Goal: Check status: Check status

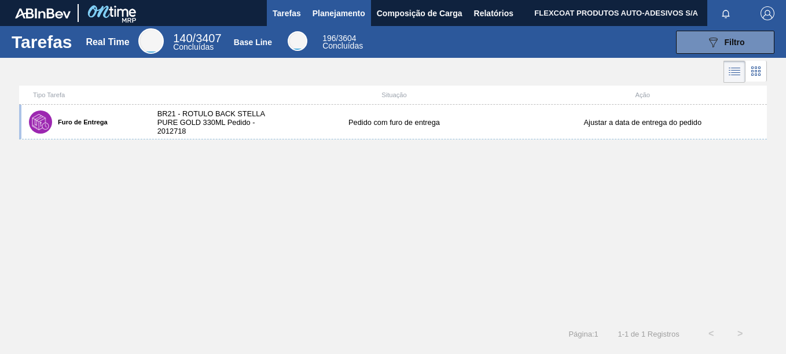
click at [335, 13] on span "Planejamento" at bounding box center [339, 13] width 53 height 14
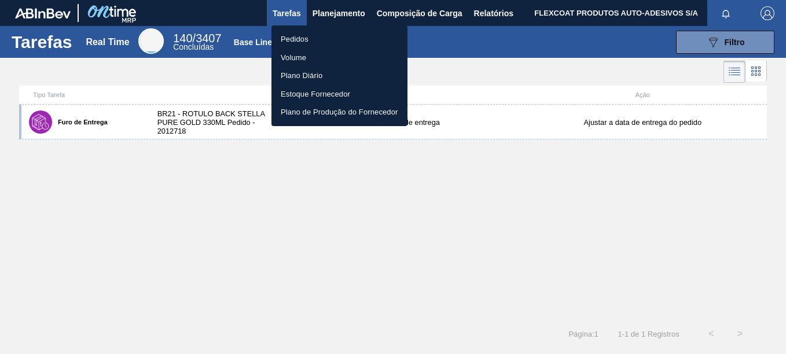
click at [295, 39] on li "Pedidos" at bounding box center [340, 39] width 136 height 19
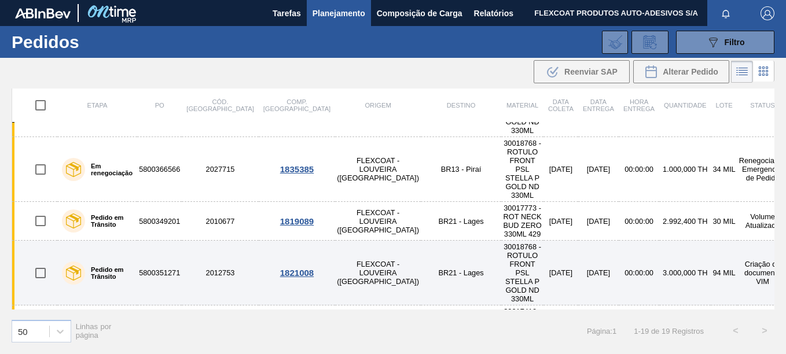
scroll to position [174, 0]
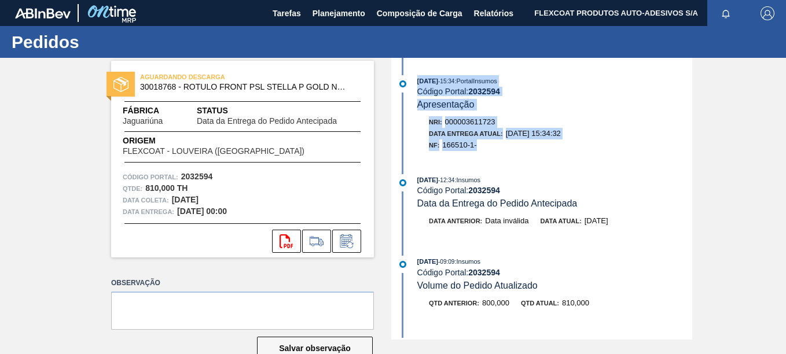
drag, startPoint x: 417, startPoint y: 76, endPoint x: 519, endPoint y: 152, distance: 127.5
click at [519, 152] on div "[DATE] 15:34 : PortalInsumos Código Portal: 2032594 Apresentação Nri: 000003611…" at bounding box center [543, 116] width 298 height 82
copy div "[DATE] 15:34 : PortalInsumos Código Portal: 2032594 Apresentação Nri: 000003611…"
click at [320, 14] on span "Planejamento" at bounding box center [339, 13] width 53 height 14
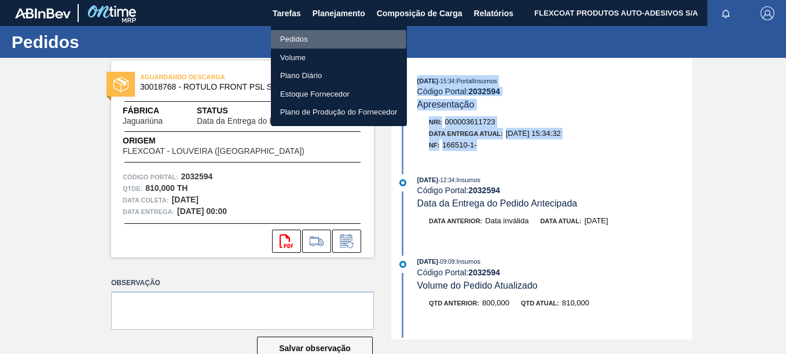
click at [298, 40] on li "Pedidos" at bounding box center [339, 39] width 136 height 19
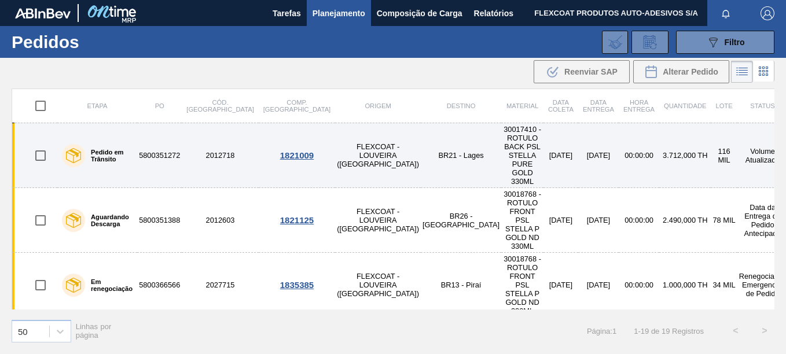
click at [97, 149] on label "Pedido em Trânsito" at bounding box center [108, 156] width 47 height 14
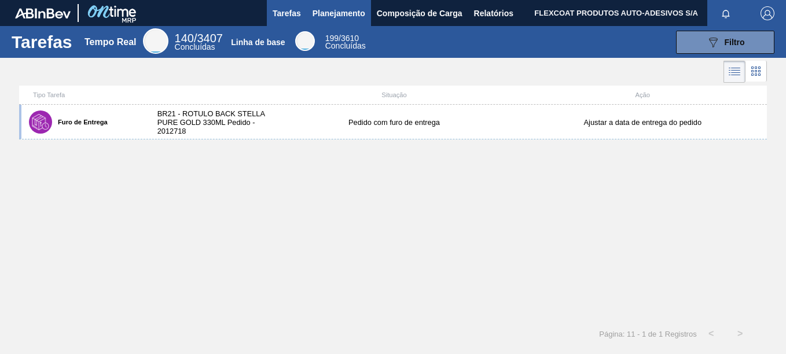
click at [331, 8] on span "Planejamento" at bounding box center [339, 13] width 53 height 14
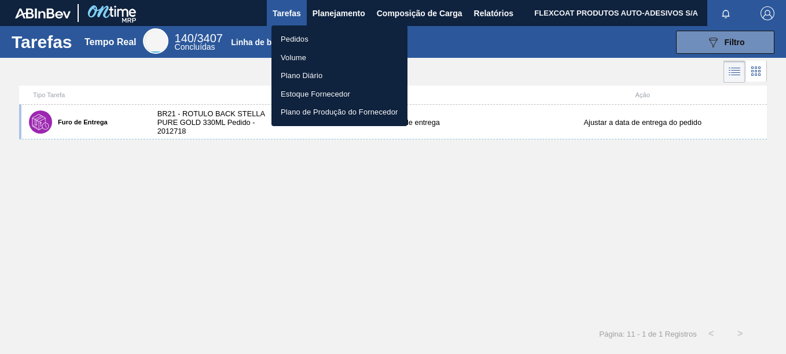
click at [293, 36] on li "Pedidos" at bounding box center [340, 39] width 136 height 19
